Goal: Entertainment & Leisure: Consume media (video, audio)

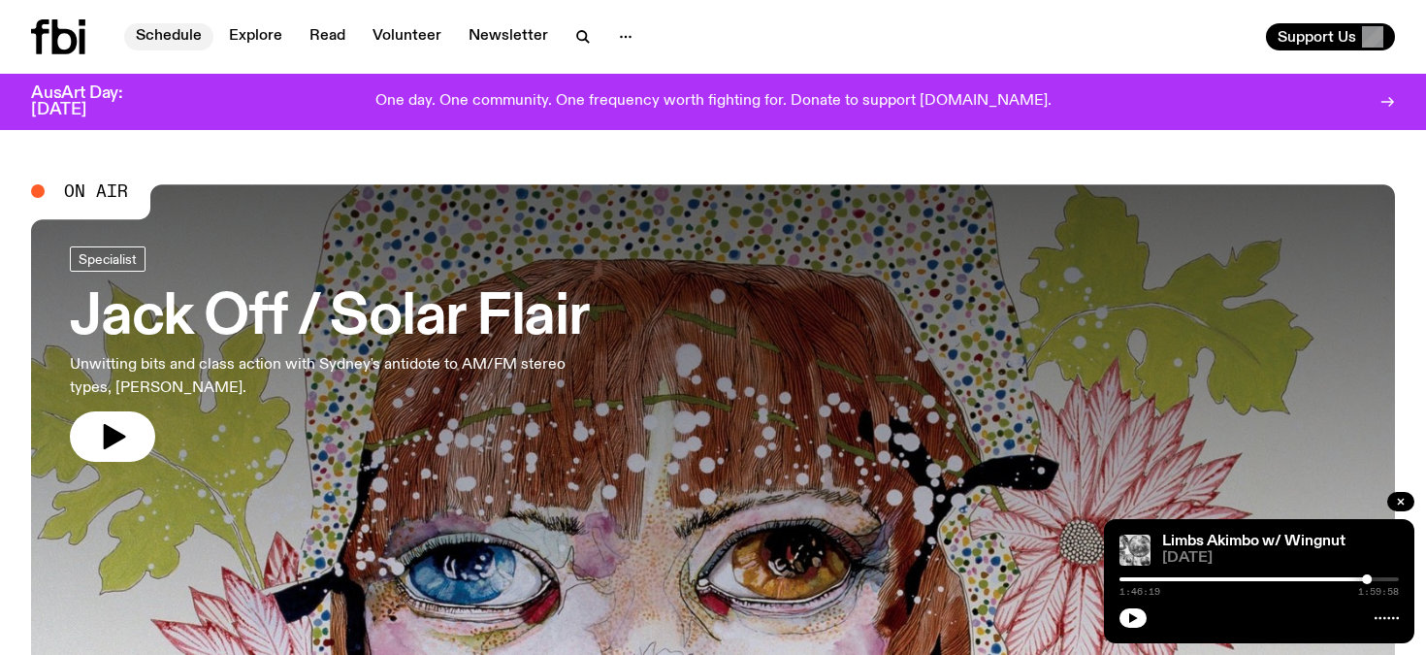
click at [173, 36] on link "Schedule" at bounding box center [168, 36] width 89 height 27
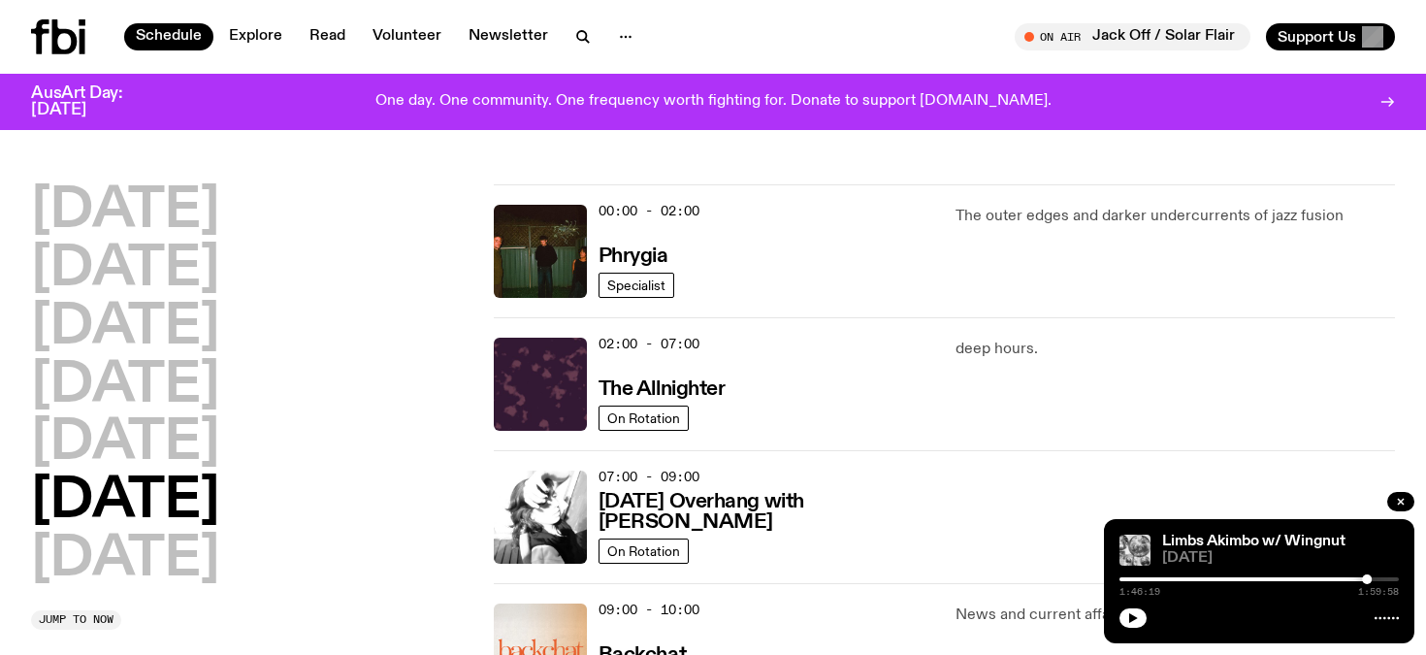
click at [219, 502] on h2 "[DATE]" at bounding box center [125, 501] width 188 height 54
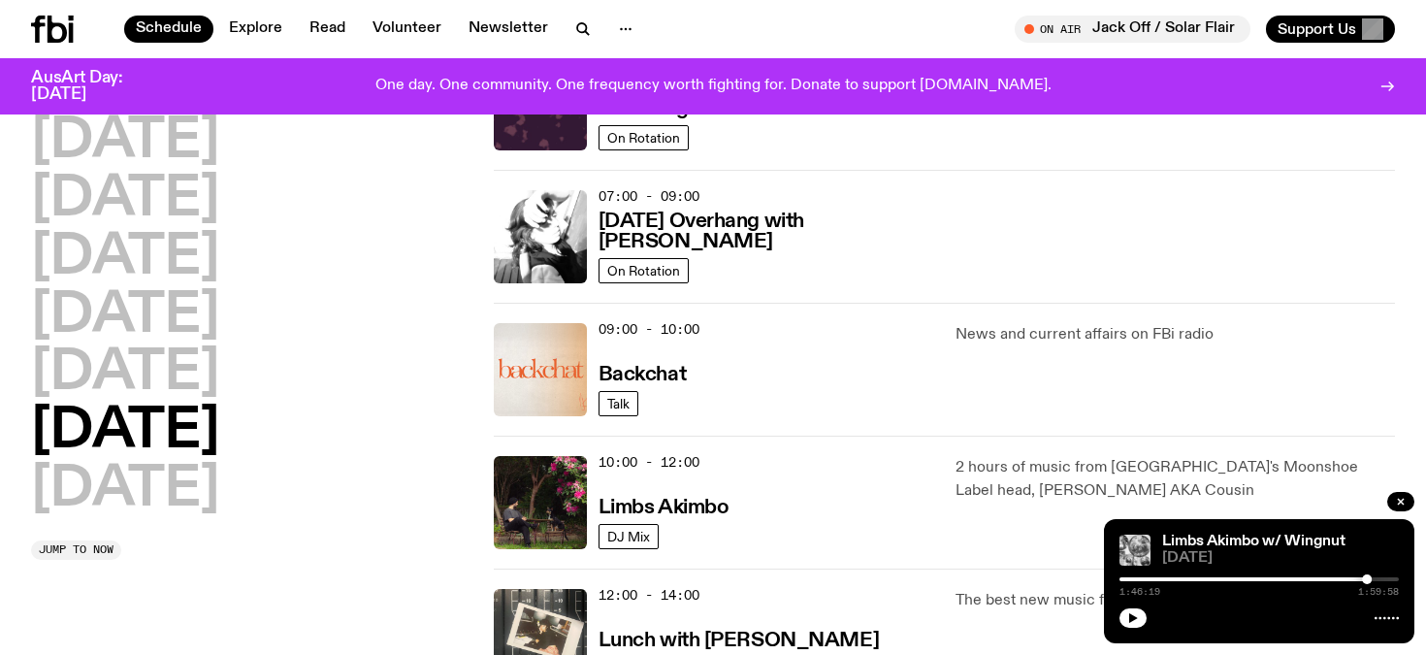
scroll to position [302, 0]
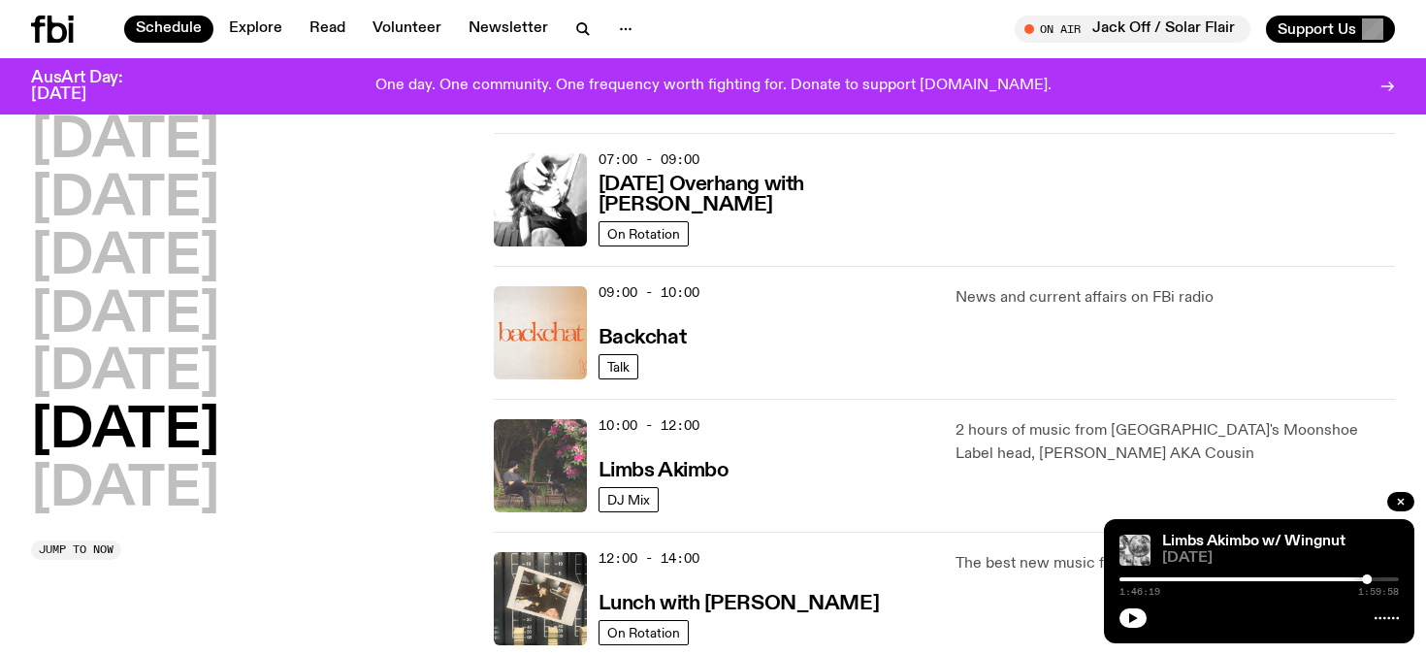
click at [558, 462] on img at bounding box center [540, 465] width 93 height 93
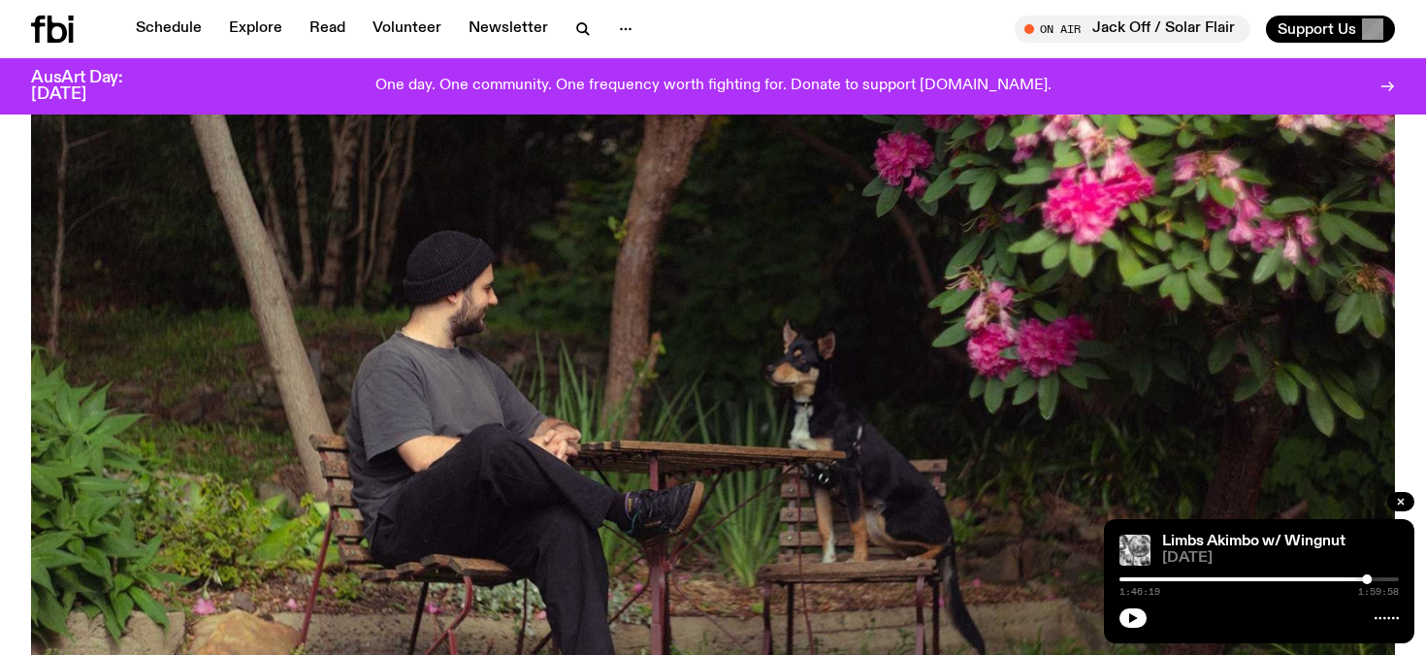
scroll to position [392, 0]
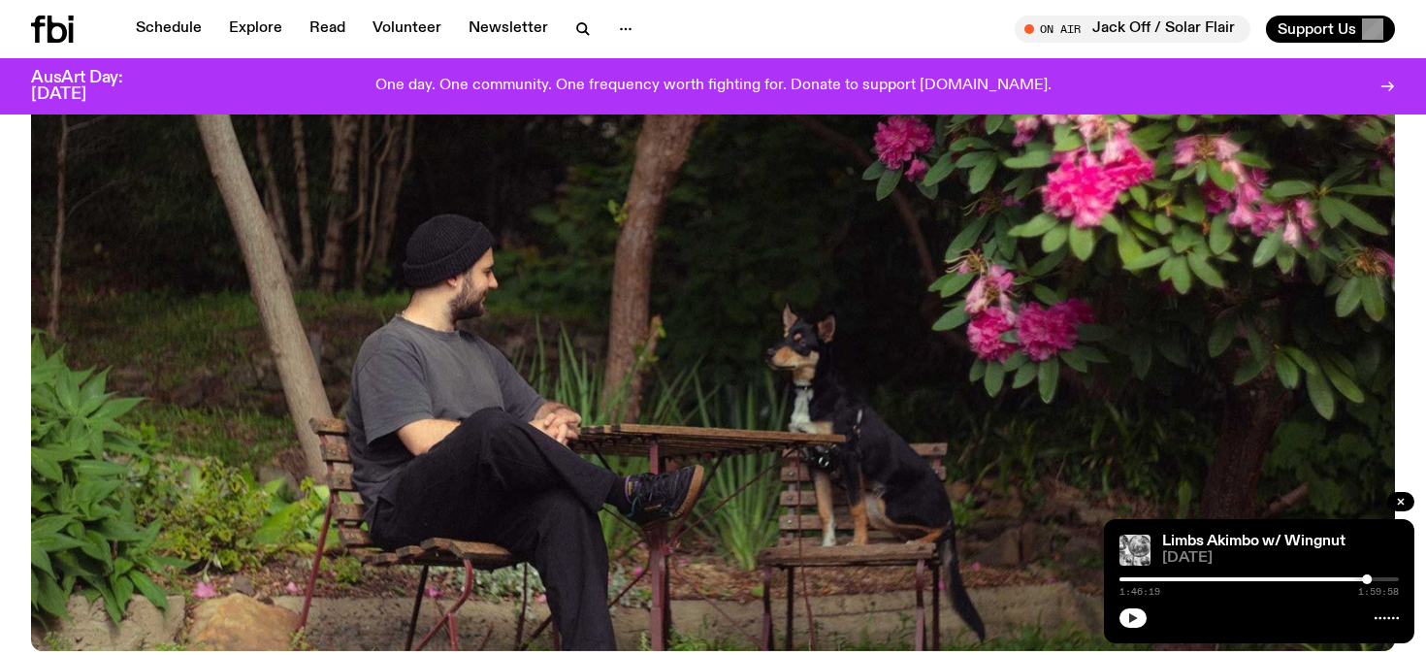
click at [1132, 612] on icon "button" at bounding box center [1133, 618] width 12 height 12
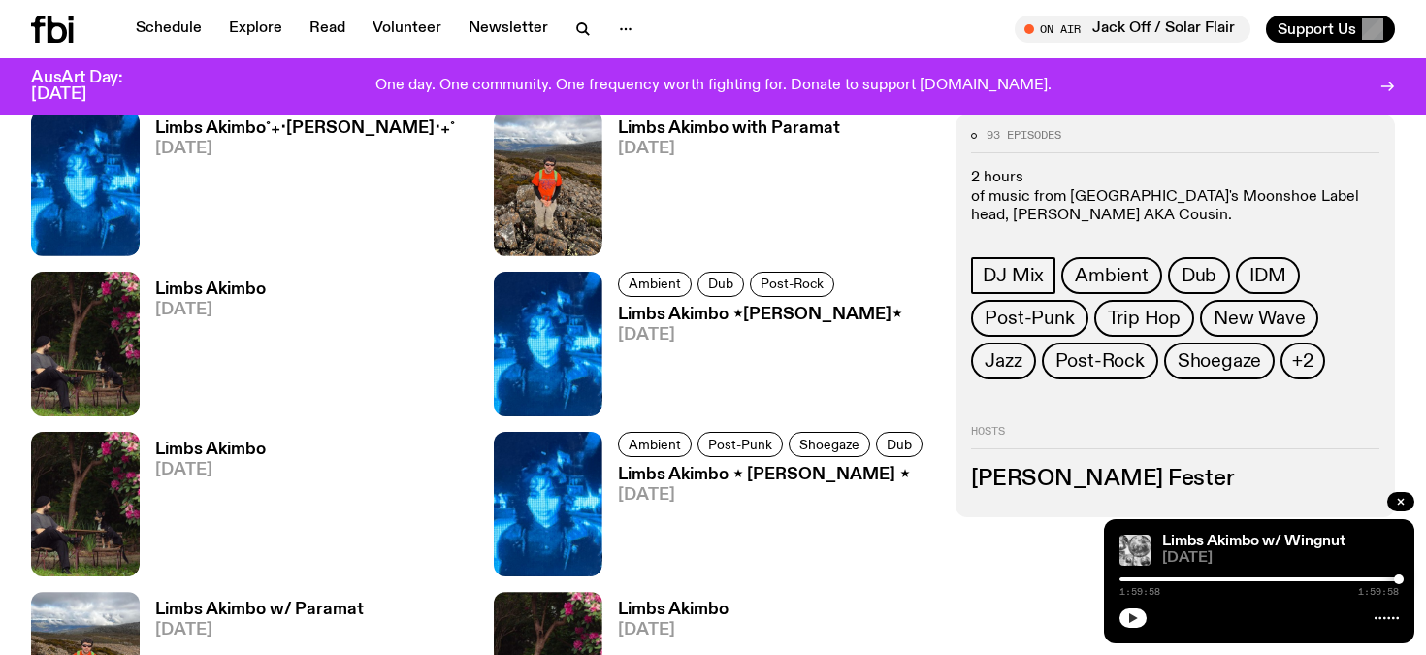
scroll to position [2612, 0]
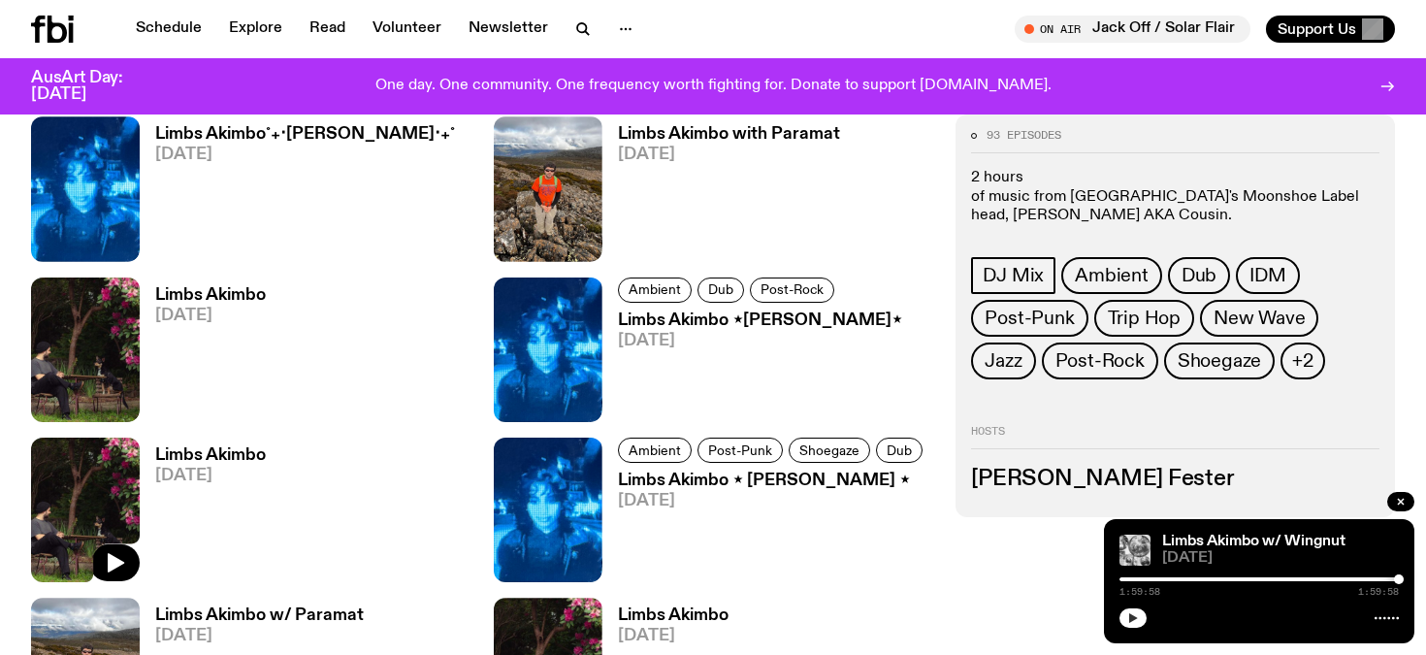
click at [122, 504] on img at bounding box center [85, 510] width 109 height 145
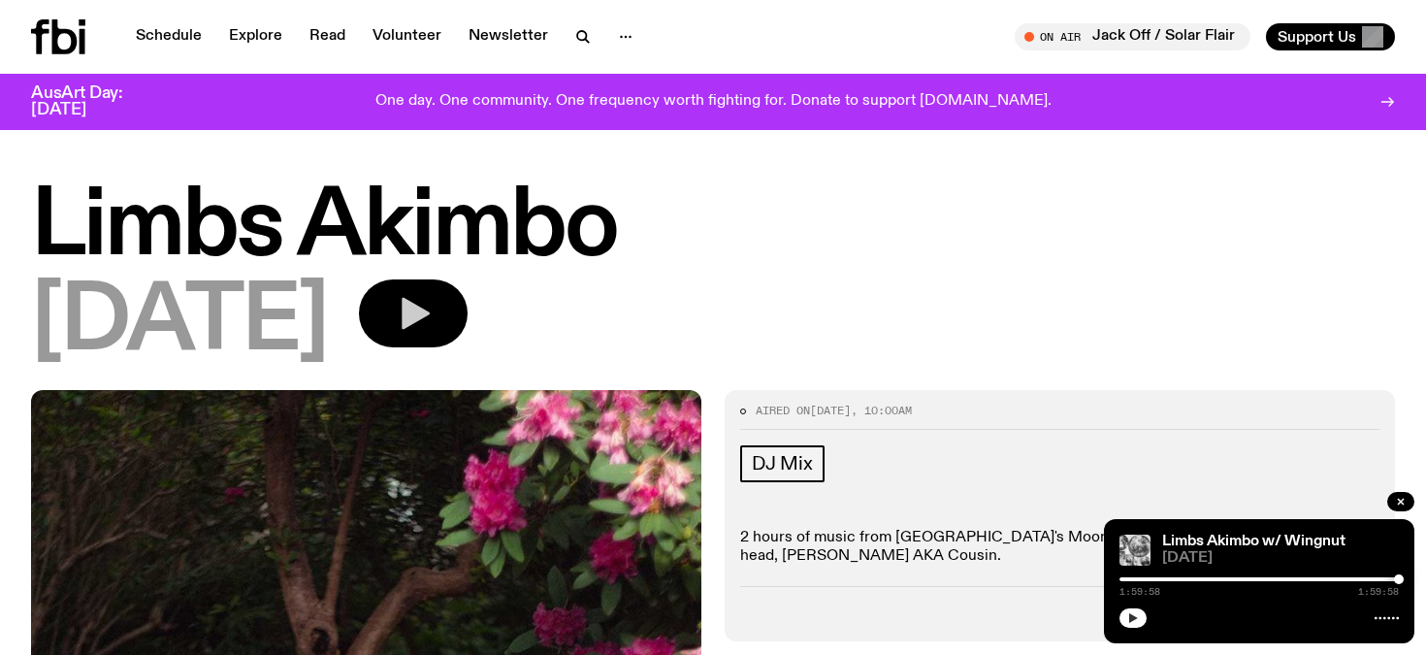
click at [430, 309] on icon "button" at bounding box center [416, 314] width 28 height 32
